Goal: Task Accomplishment & Management: Manage account settings

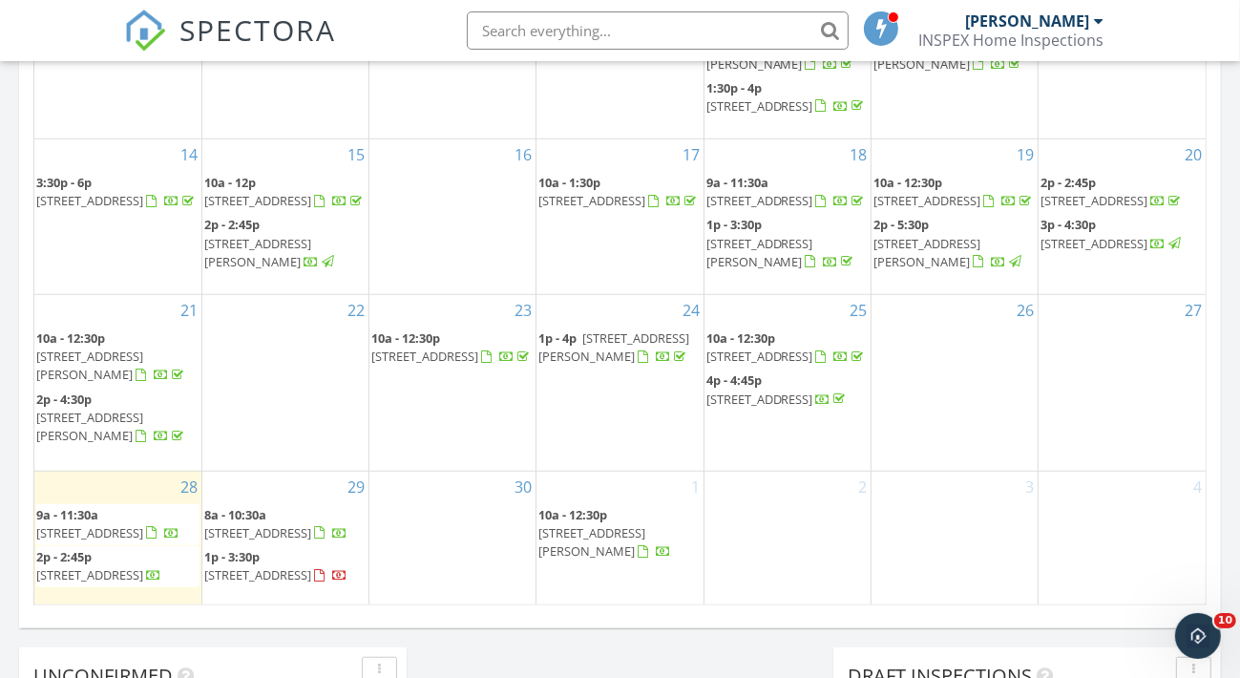
scroll to position [1145, 0]
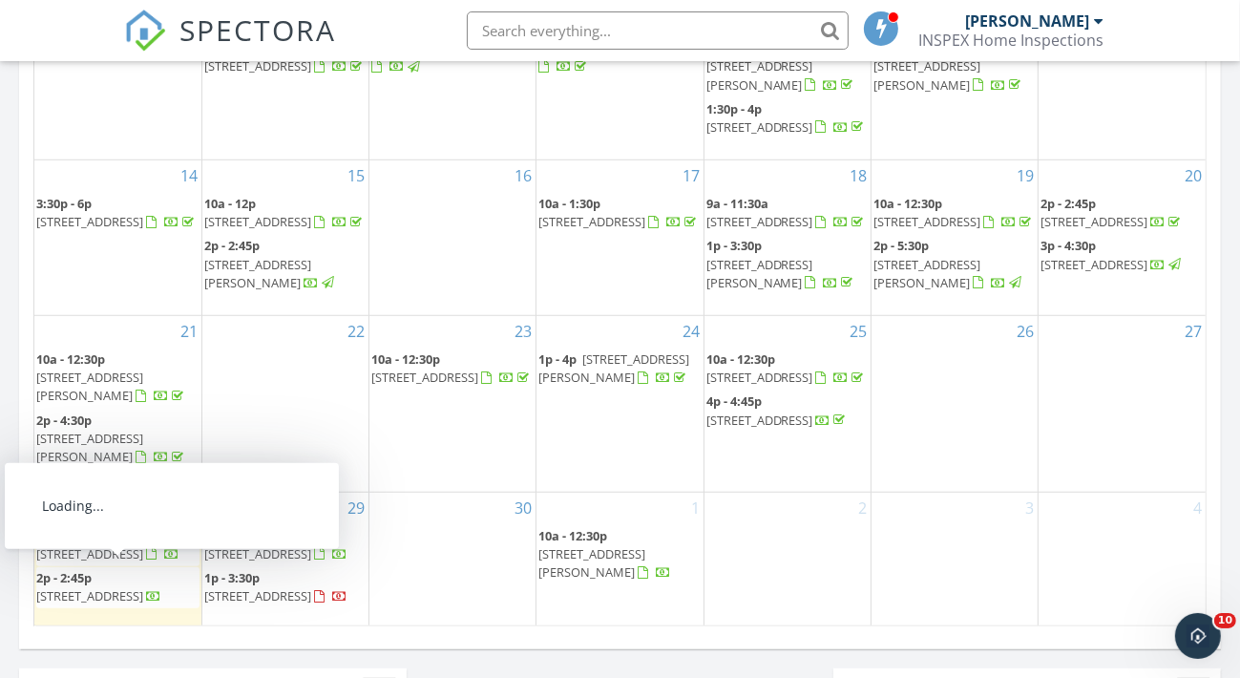
click at [76, 592] on span "1844 Grand Prairie Ave, North Las Vegas 89032" at bounding box center [89, 595] width 107 height 17
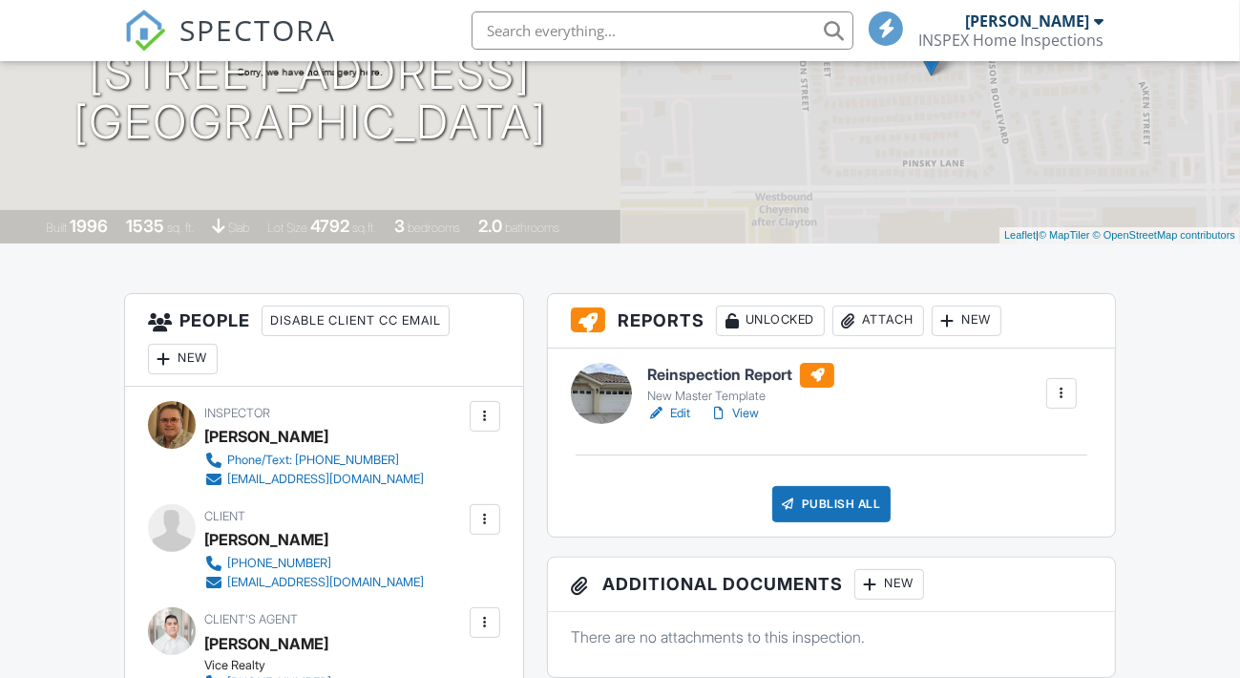
scroll to position [286, 0]
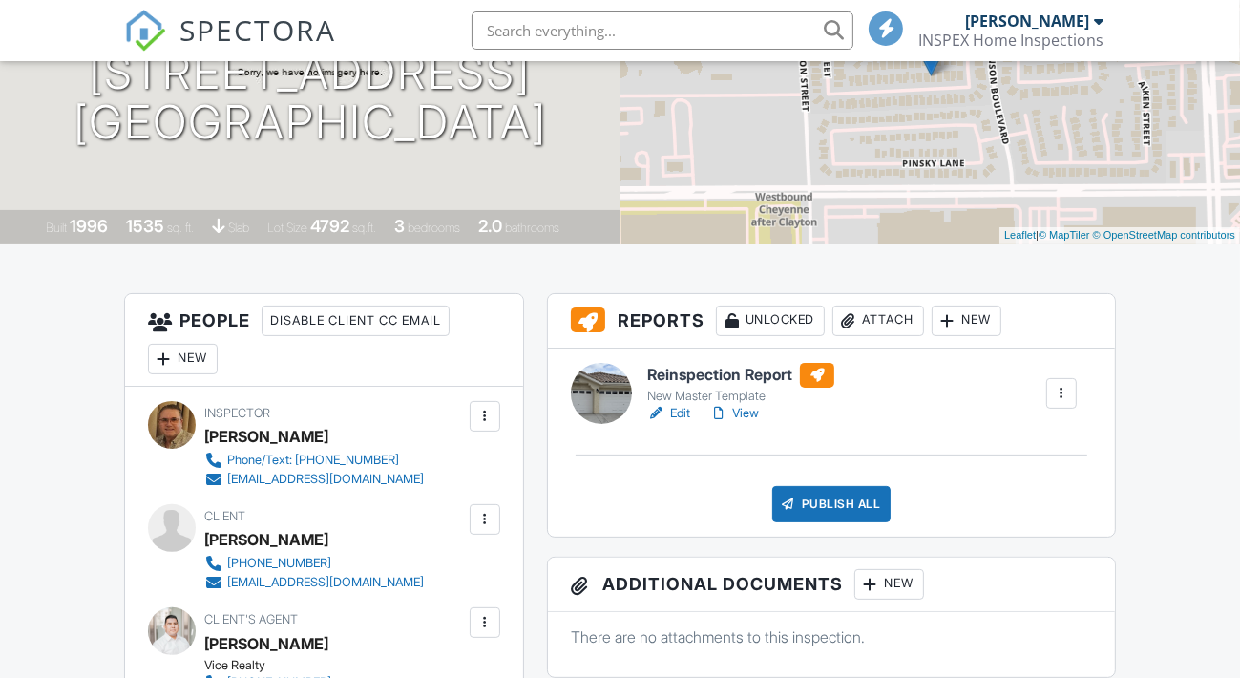
click at [680, 409] on link "Edit" at bounding box center [668, 413] width 43 height 19
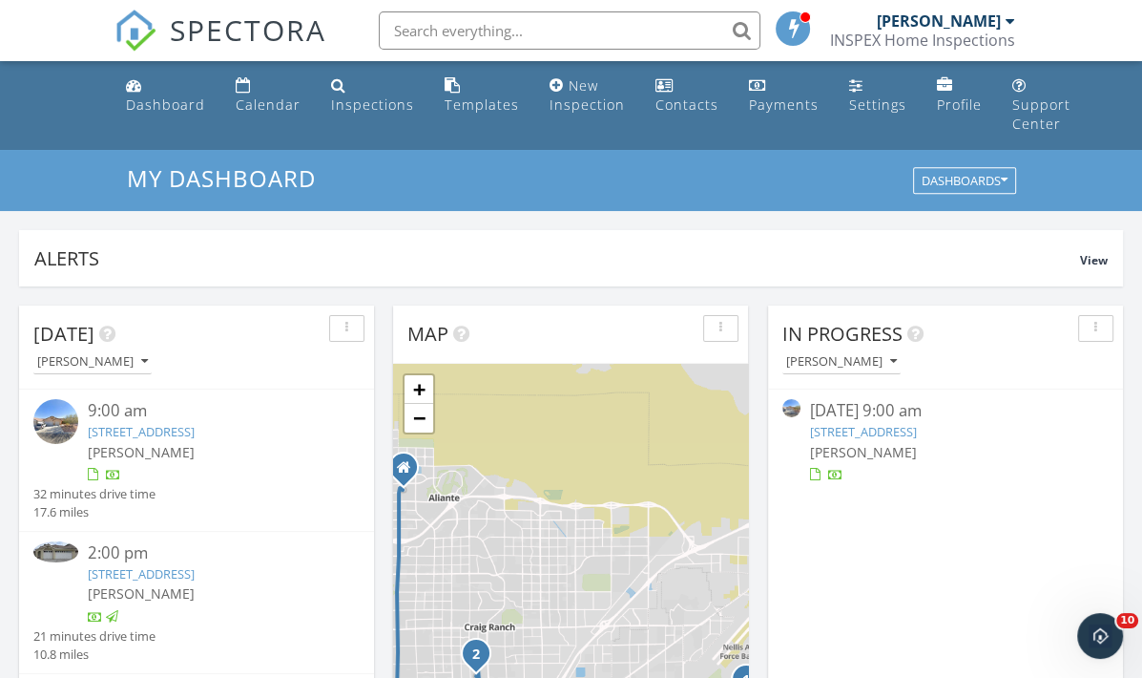
scroll to position [9, 10]
